Goal: Register for event/course

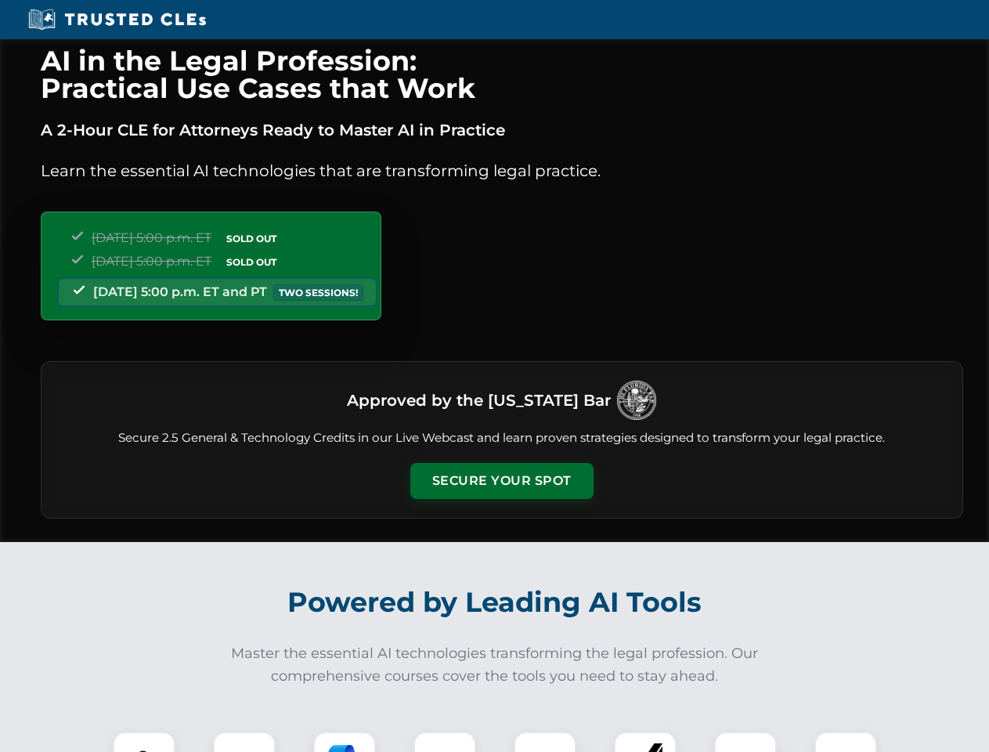
click at [501, 481] on button "Secure Your Spot" at bounding box center [501, 481] width 183 height 36
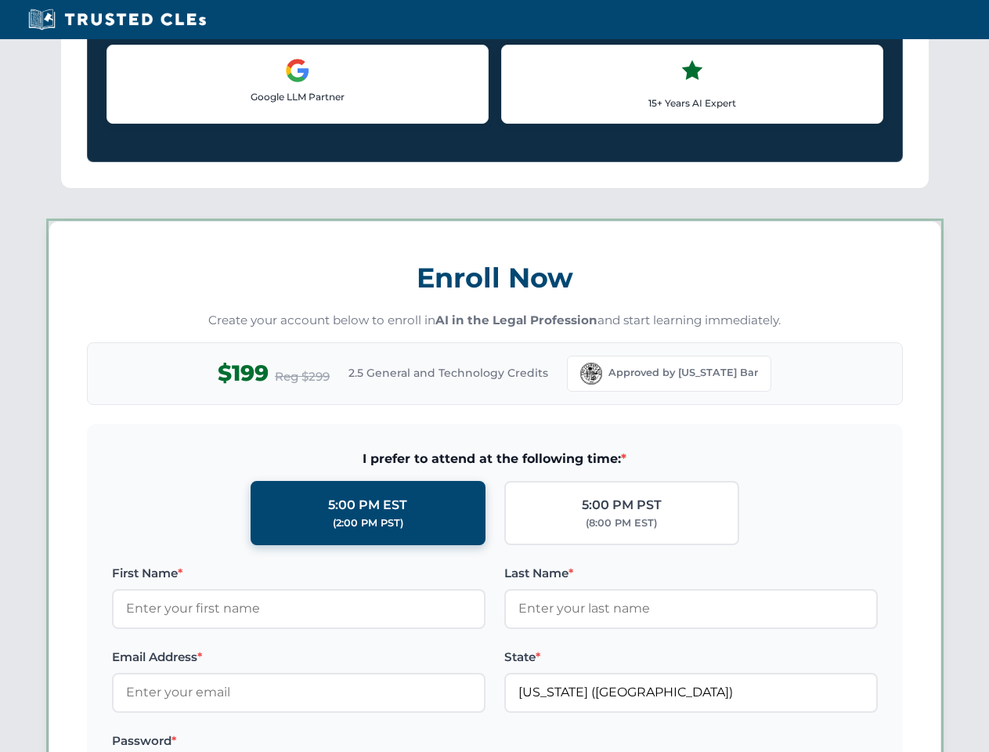
click at [345, 742] on div "AI in the Legal Profession: Practical Use Cases that Work A 2-Hour CLE for Atto…" at bounding box center [494, 734] width 989 height 3664
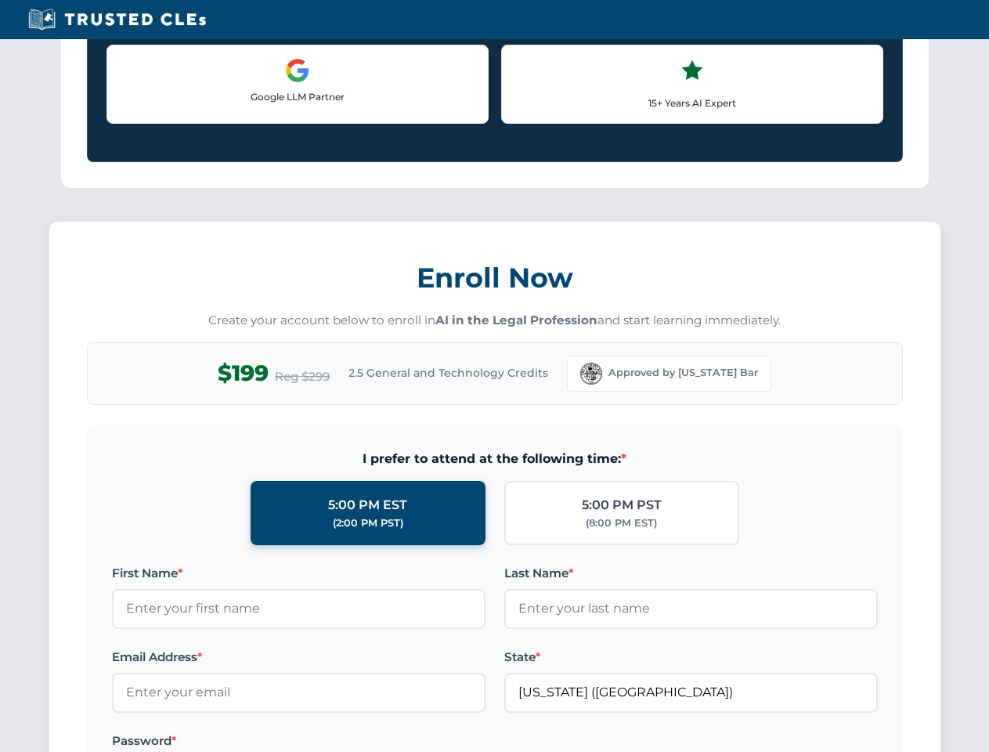
scroll to position [1358, 0]
